Goal: Task Accomplishment & Management: Manage account settings

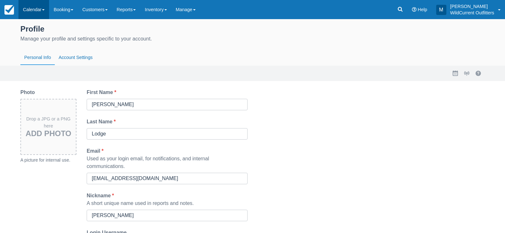
click at [36, 6] on link "Calendar" at bounding box center [33, 9] width 31 height 19
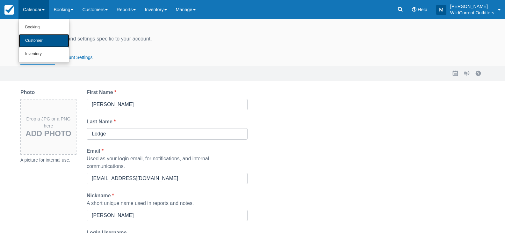
click at [40, 41] on link "Customer" at bounding box center [44, 40] width 50 height 13
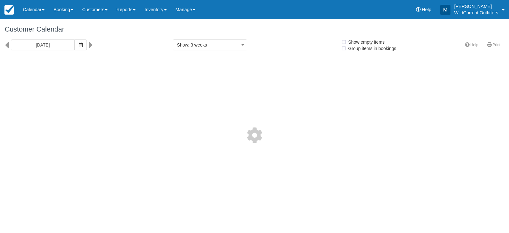
select select
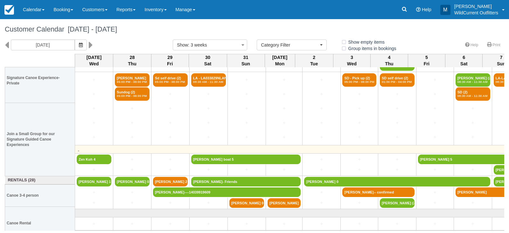
scroll to position [53, 0]
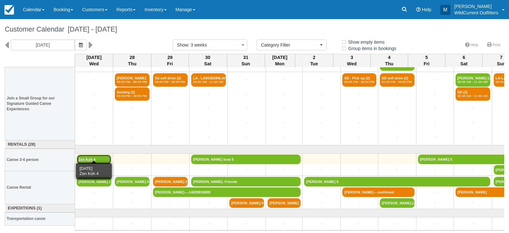
click at [90, 155] on link "Zen Koh 4" at bounding box center [94, 159] width 35 height 10
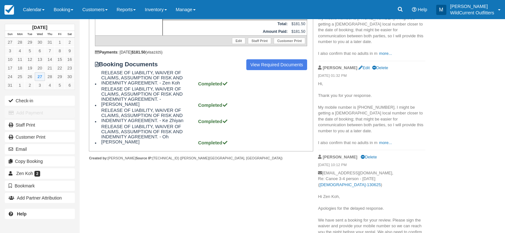
scroll to position [159, 0]
